Goal: Transaction & Acquisition: Purchase product/service

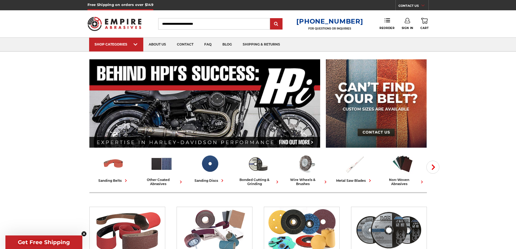
click at [213, 25] on input "Search" at bounding box center [214, 23] width 112 height 11
type input "*"
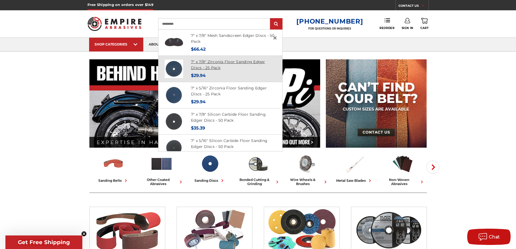
type input "**********"
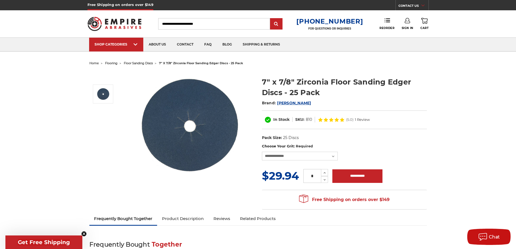
click at [191, 21] on input "Search" at bounding box center [214, 23] width 112 height 11
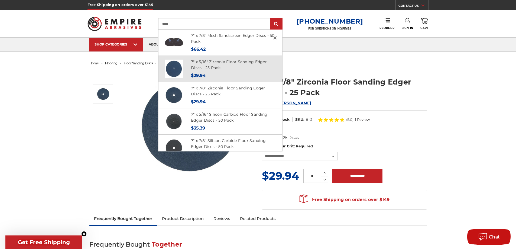
type input "*****"
drag, startPoint x: 208, startPoint y: 64, endPoint x: 211, endPoint y: 61, distance: 4.8
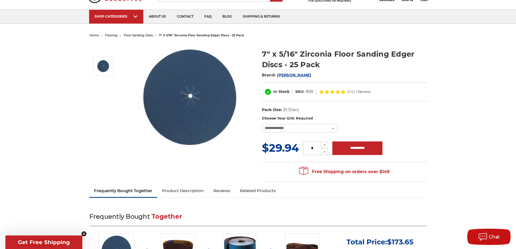
scroll to position [54, 0]
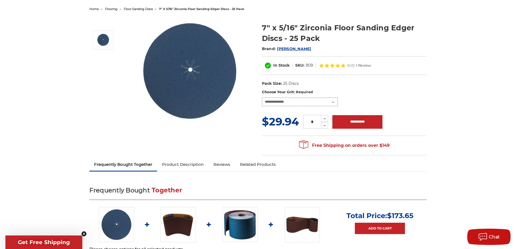
click at [286, 103] on select "**********" at bounding box center [300, 102] width 76 height 9
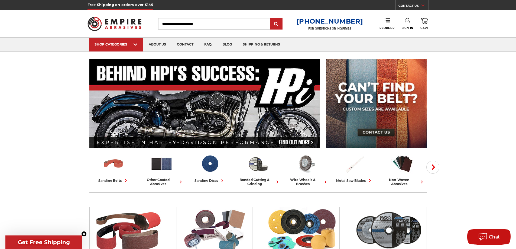
drag, startPoint x: 193, startPoint y: 17, endPoint x: 194, endPoint y: 21, distance: 4.4
click at [193, 17] on div "Toggle menu Menu Search 1-800-816-3824 FOR QUESTIONS OR INQUIRIES Phone Reorder…" at bounding box center [258, 23] width 341 height 27
click at [196, 31] on div "Toggle menu Menu Search 1-800-816-3824 FOR QUESTIONS OR INQUIRIES Phone Reorder…" at bounding box center [258, 23] width 341 height 27
click at [193, 26] on input "Search" at bounding box center [214, 23] width 112 height 11
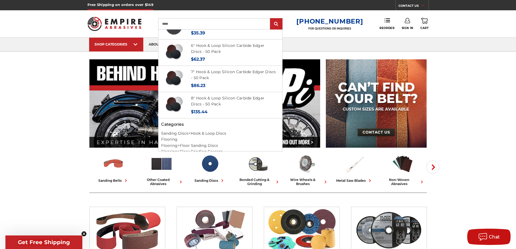
scroll to position [129, 0]
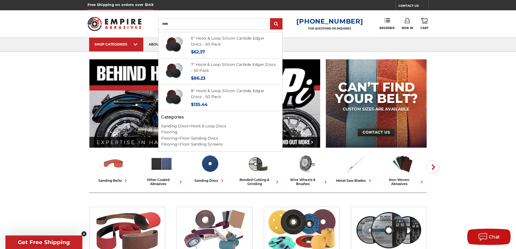
type input "*****"
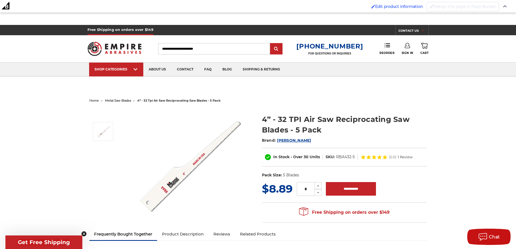
click at [120, 99] on span "metal saw blades" at bounding box center [118, 101] width 26 height 4
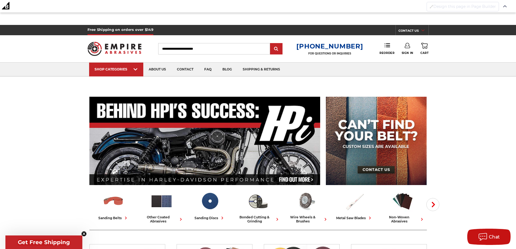
click at [192, 52] on input "Search" at bounding box center [214, 48] width 112 height 11
type input "*"
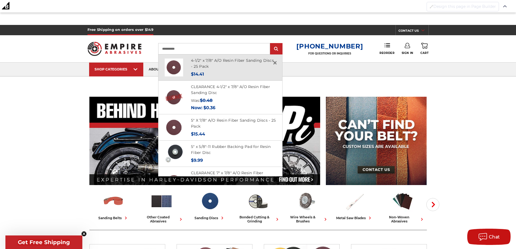
type input "**********"
click at [210, 56] on li "4-1/2" x 7/8" A/O Resin Fiber Sanding Discs - 25 Pack MSRP: Was: Now: $14.41" at bounding box center [221, 67] width 124 height 26
click at [211, 59] on link "4-1/2" x 7/8" A/O Resin Fiber Sanding Discs - 25 Pack" at bounding box center [232, 63] width 83 height 11
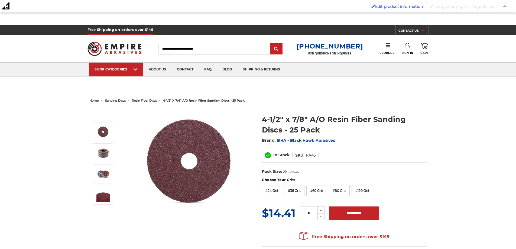
click at [135, 100] on span "resin fiber discs" at bounding box center [144, 101] width 25 height 4
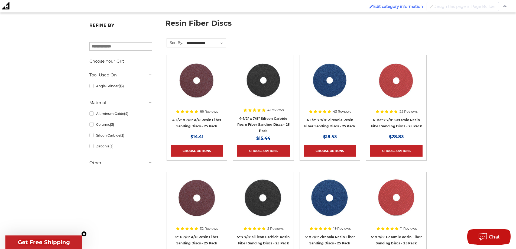
scroll to position [149, 0]
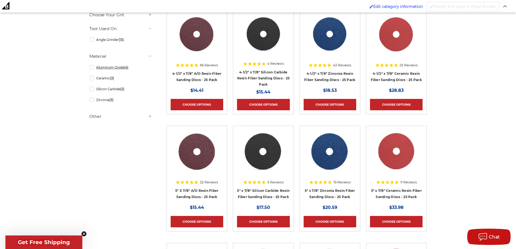
click at [92, 69] on link "Aluminum Oxide (4)" at bounding box center [120, 67] width 63 height 9
click at [92, 80] on div at bounding box center [120, 67] width 63 height 111
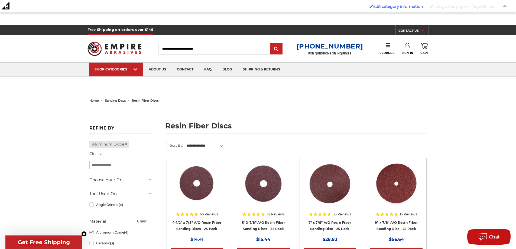
scroll to position [108, 0]
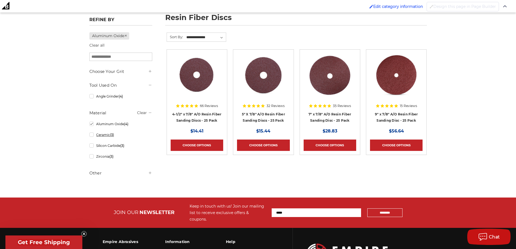
click at [92, 137] on link "Ceramic (3)" at bounding box center [120, 134] width 63 height 9
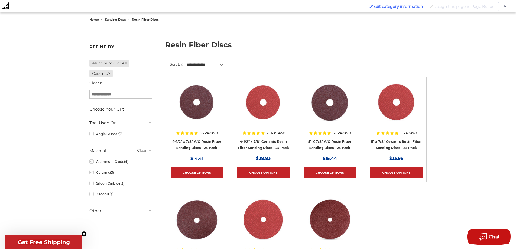
scroll to position [81, 0]
click at [93, 183] on link "Silicon Carbide (3)" at bounding box center [120, 182] width 63 height 9
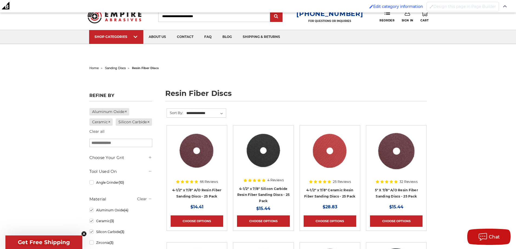
scroll to position [81, 0]
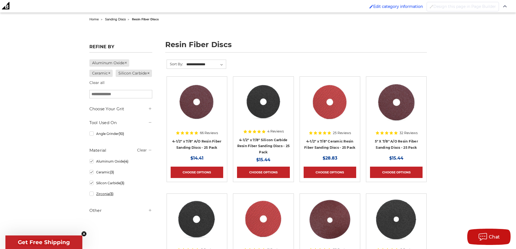
click at [89, 199] on link "Zirconia (3)" at bounding box center [120, 193] width 63 height 9
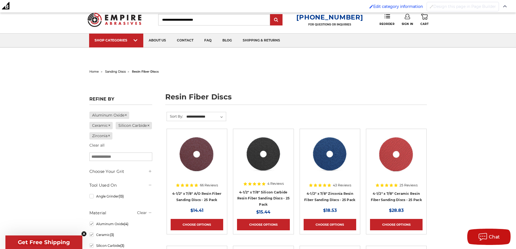
scroll to position [28, 0]
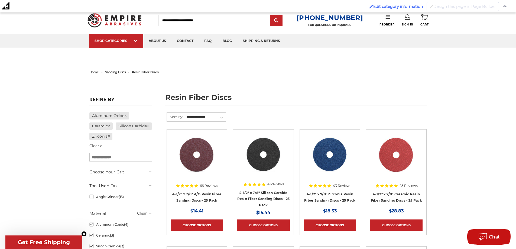
click at [219, 21] on input "Search" at bounding box center [214, 20] width 112 height 11
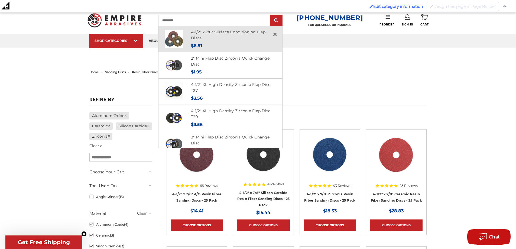
type input "**********"
click at [198, 34] on h4 "4-1/2" x 7/8" Surface Conditioning Flap Discs" at bounding box center [233, 35] width 85 height 12
click at [197, 32] on link "4-1/2" x 7/8" Surface Conditioning Flap Discs" at bounding box center [228, 35] width 75 height 11
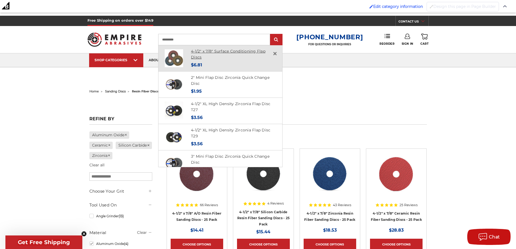
scroll to position [0, 0]
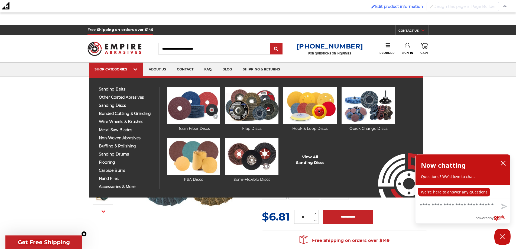
click at [240, 106] on img at bounding box center [251, 105] width 53 height 37
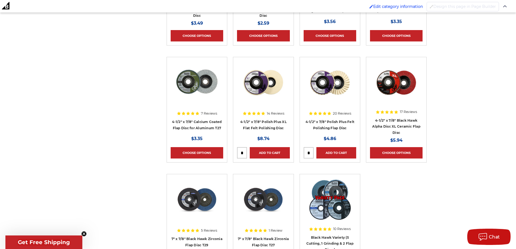
scroll to position [759, 0]
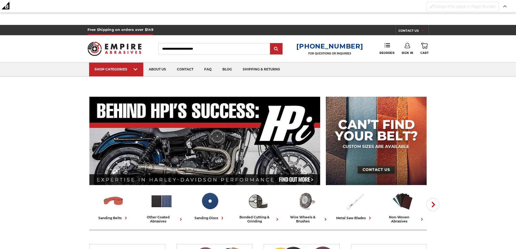
click at [215, 43] on div "Toggle menu Menu Search [PHONE_NUMBER] FOR QUESTIONS OR INQUIRIES Phone Reorder…" at bounding box center [258, 48] width 341 height 27
click at [216, 51] on input "Search" at bounding box center [214, 48] width 112 height 11
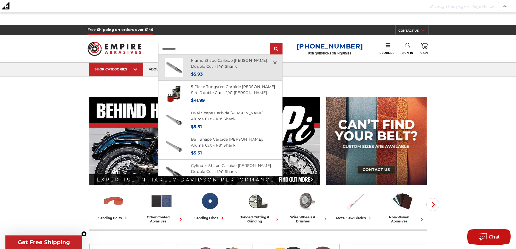
type input "**********"
click at [209, 57] on li "Flame Shape Carbide Burr, Double Cut - 1/4" Shank MSRP: Was: Now: $5.93" at bounding box center [221, 67] width 124 height 26
click at [209, 58] on link "Flame Shape Carbide Burr, Double Cut - 1/4" Shank" at bounding box center [229, 63] width 77 height 11
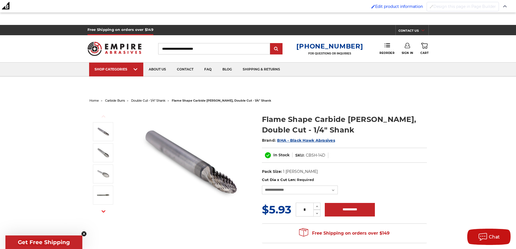
click at [123, 101] on span "carbide burrs" at bounding box center [115, 101] width 20 height 4
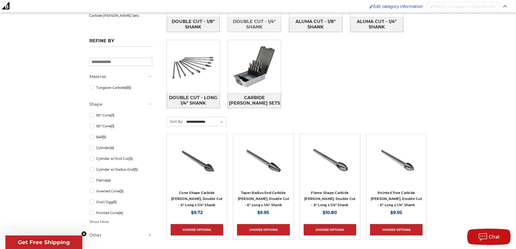
scroll to position [135, 0]
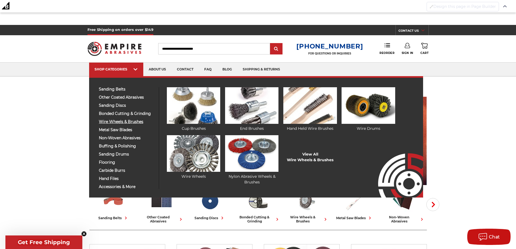
click at [131, 122] on span "wire wheels & brushes" at bounding box center [127, 122] width 56 height 4
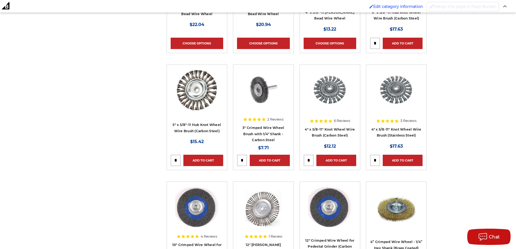
scroll to position [677, 0]
